Goal: Entertainment & Leisure: Browse casually

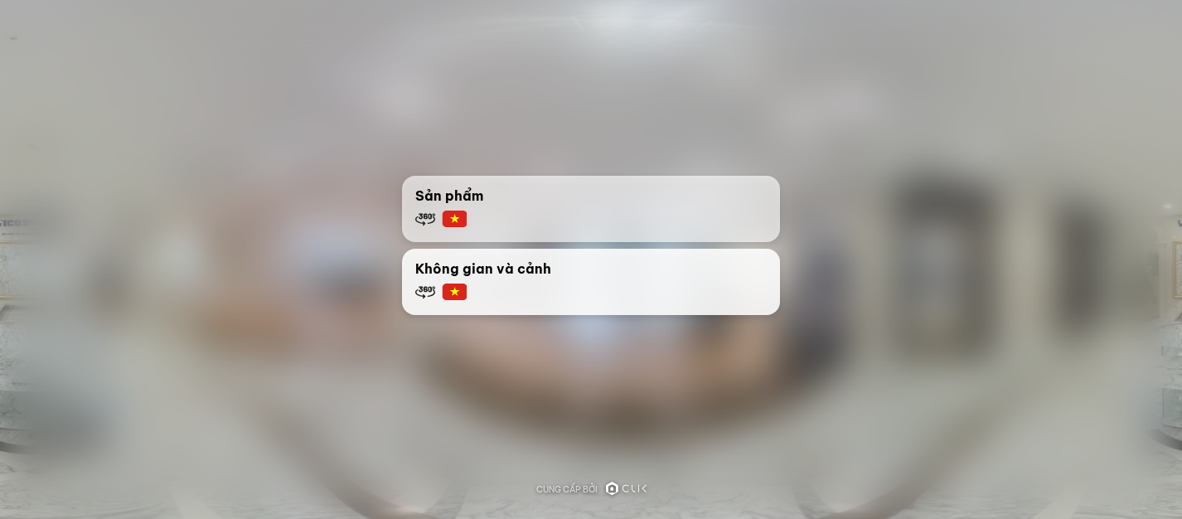
click at [490, 285] on div "Không gian và cảnh" at bounding box center [591, 280] width 352 height 43
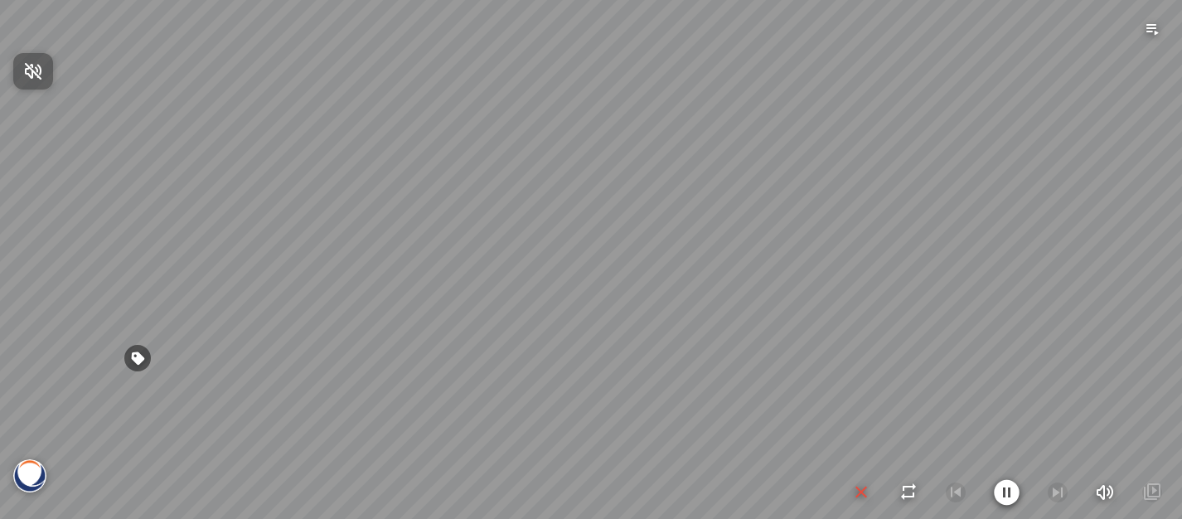
drag, startPoint x: 722, startPoint y: 265, endPoint x: 565, endPoint y: 260, distance: 157.6
click at [541, 264] on div at bounding box center [591, 259] width 1182 height 519
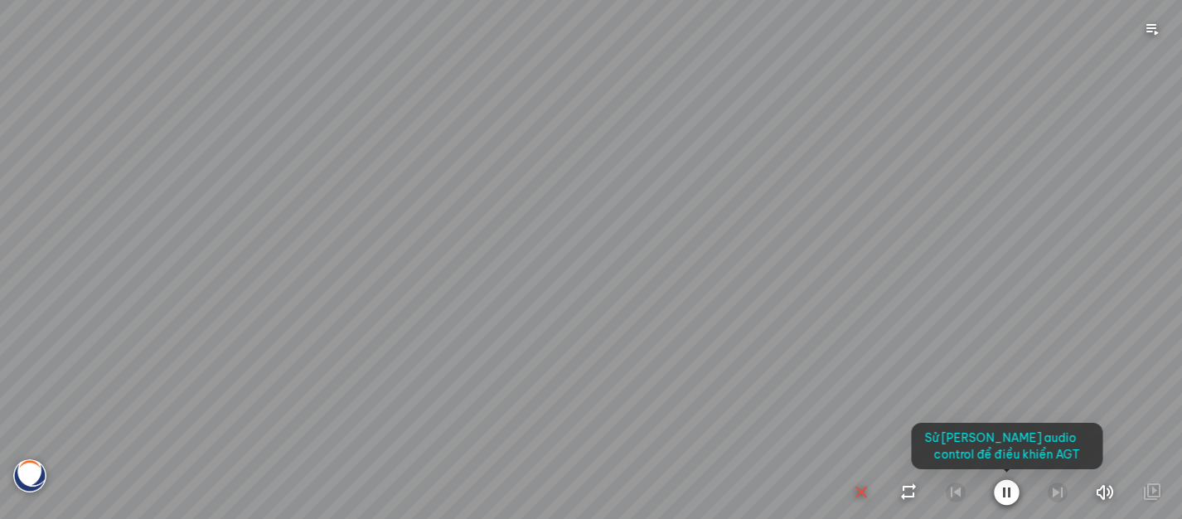
drag, startPoint x: 869, startPoint y: 197, endPoint x: 706, endPoint y: 319, distance: 203.6
click at [709, 318] on div at bounding box center [591, 259] width 1182 height 519
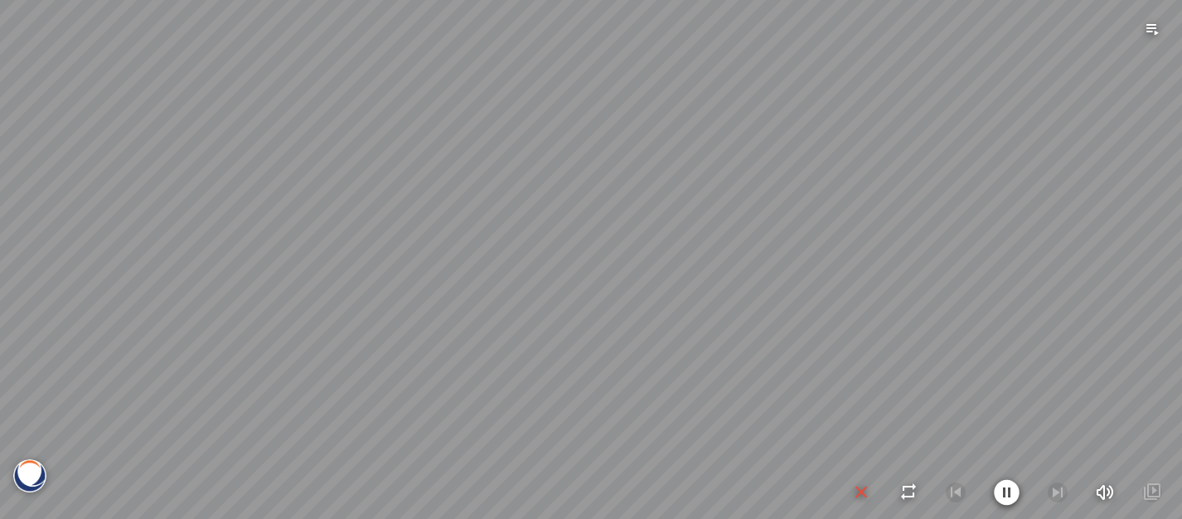
click at [743, 224] on div at bounding box center [591, 259] width 1182 height 519
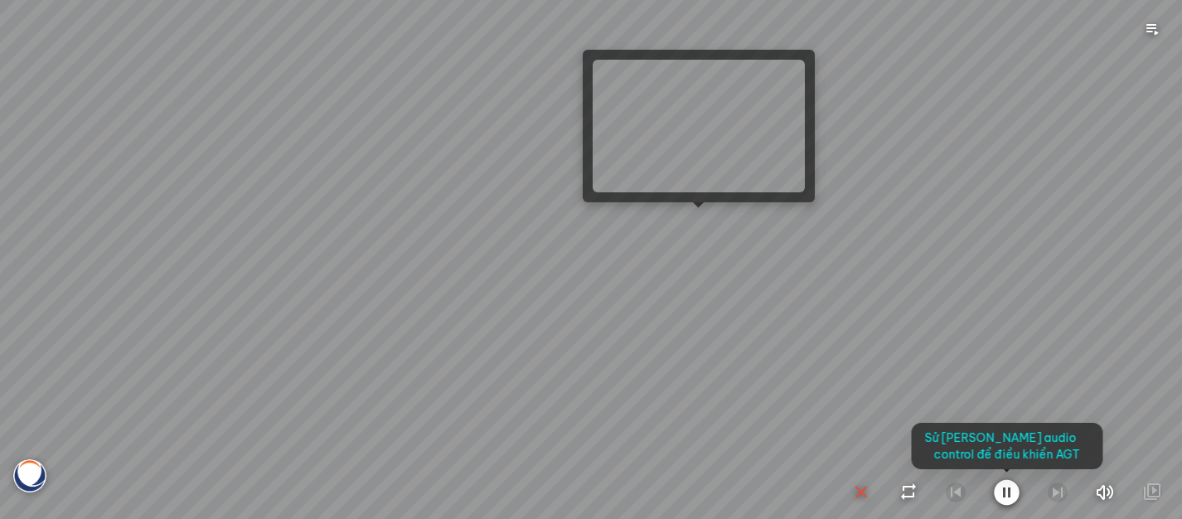
click at [677, 233] on div at bounding box center [591, 259] width 1182 height 519
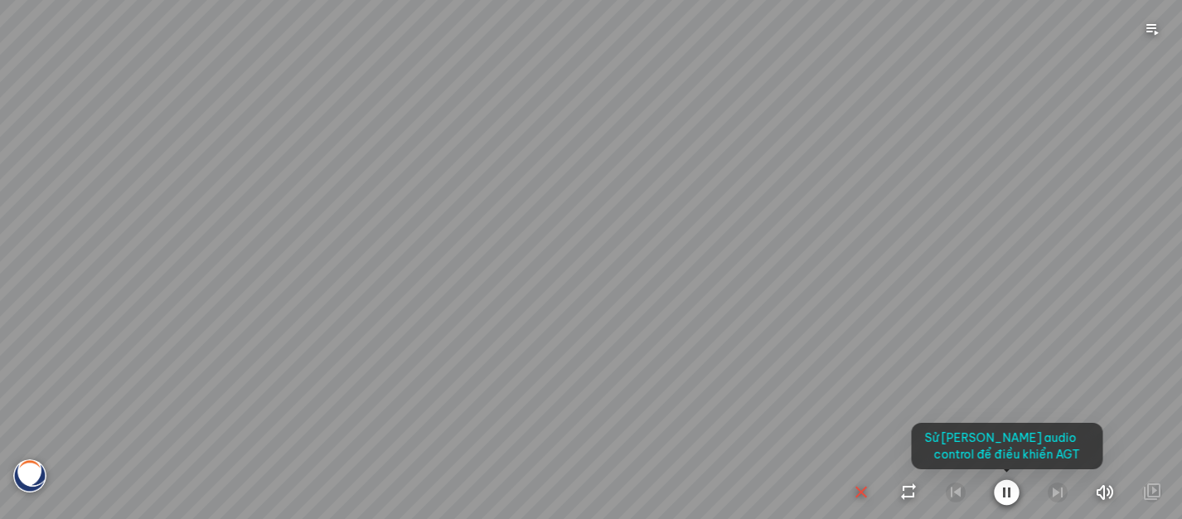
click at [547, 229] on div at bounding box center [591, 259] width 1182 height 519
click at [1010, 495] on icon "button" at bounding box center [1007, 492] width 26 height 27
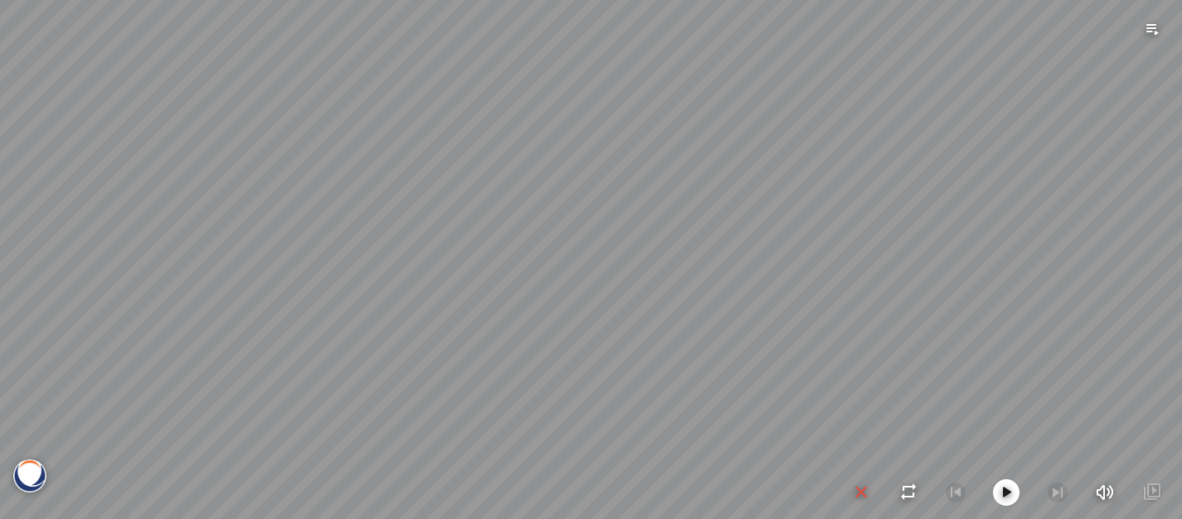
drag, startPoint x: 412, startPoint y: 317, endPoint x: 521, endPoint y: 313, distance: 108.7
click at [514, 324] on div "Statuario® - BQ8628" at bounding box center [591, 259] width 1182 height 519
click at [483, 266] on div "Statuario® - BQ8628" at bounding box center [591, 259] width 1182 height 519
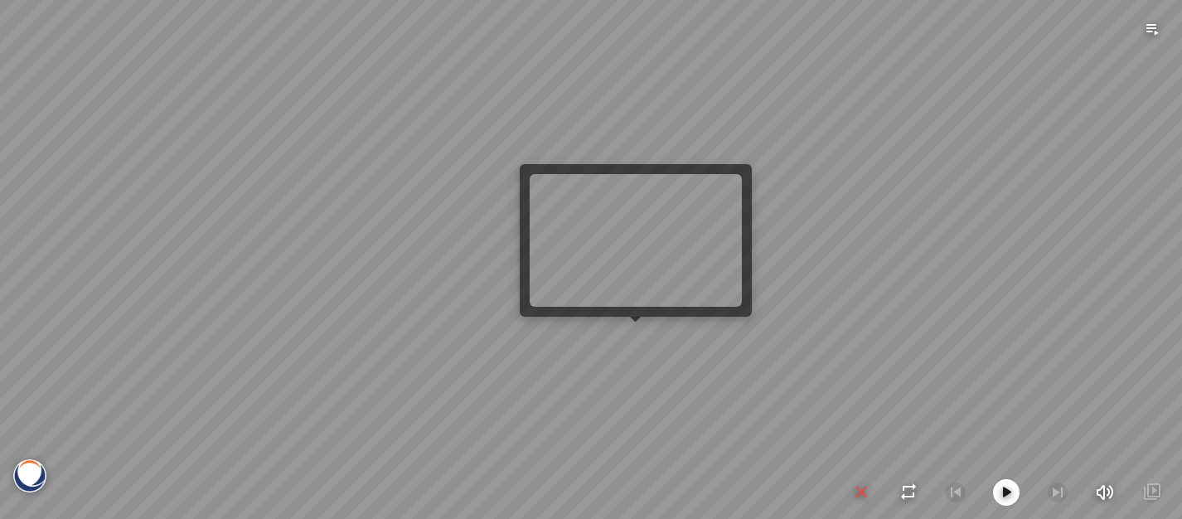
drag, startPoint x: 610, startPoint y: 303, endPoint x: 891, endPoint y: 376, distance: 290.6
click at [891, 376] on div at bounding box center [591, 259] width 1182 height 519
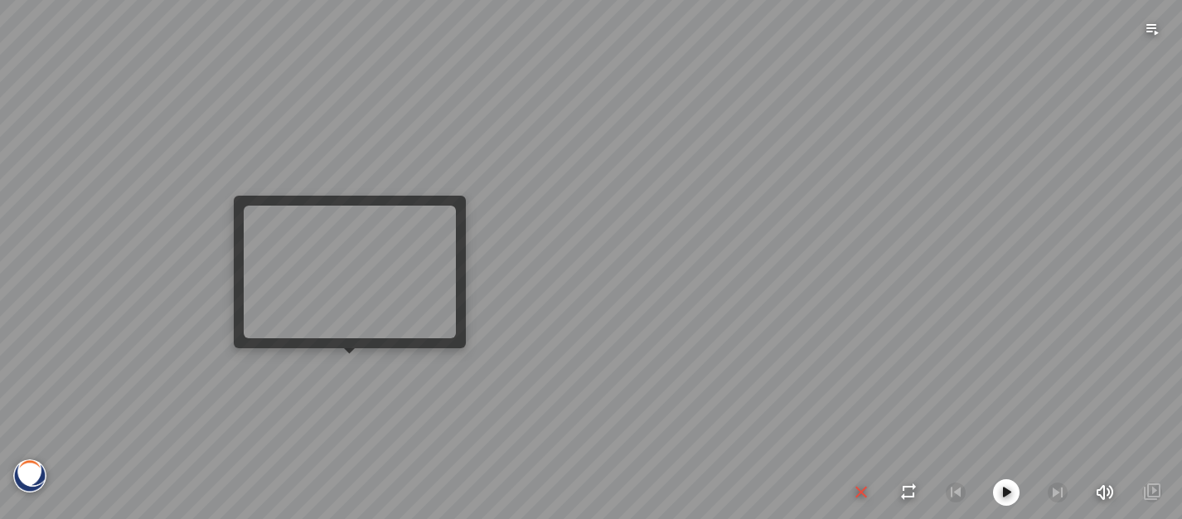
click at [350, 377] on div at bounding box center [591, 259] width 1182 height 519
